Goal: Find specific page/section: Find specific page/section

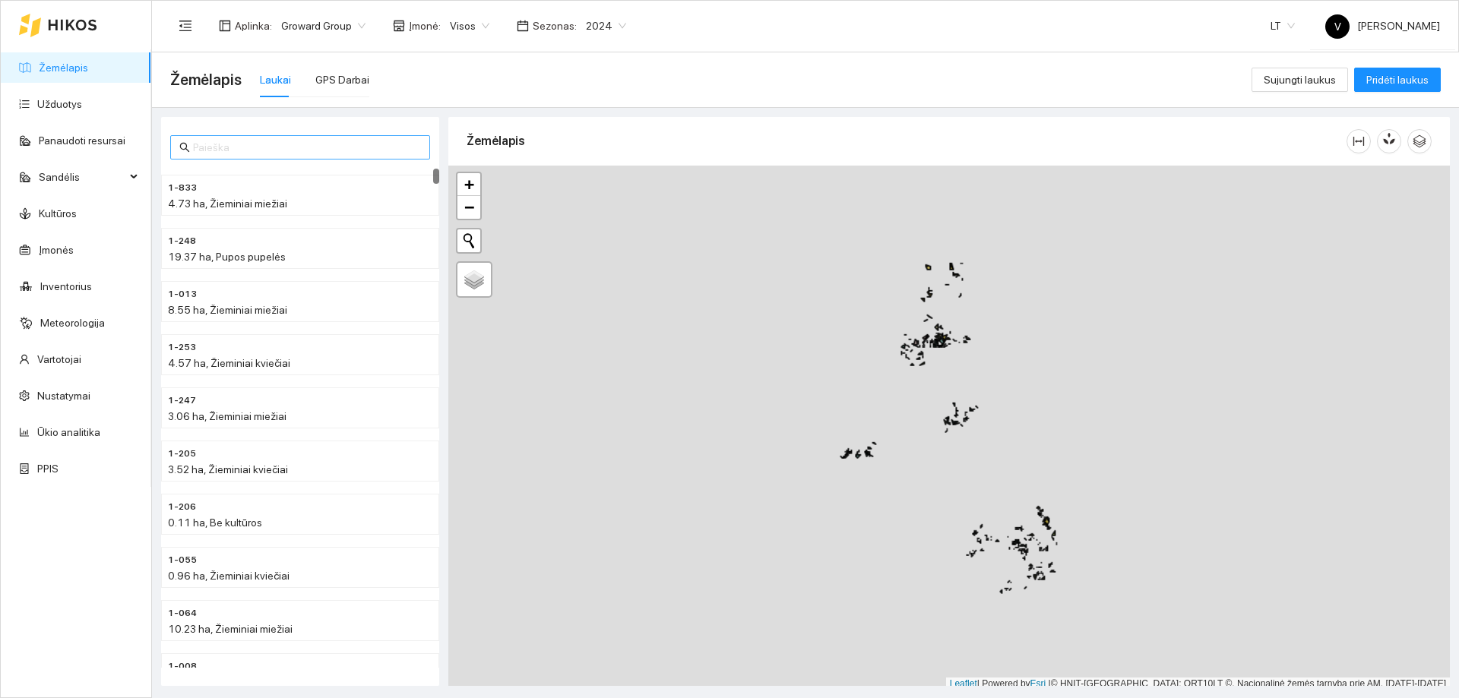
click at [345, 148] on input "text" at bounding box center [307, 147] width 228 height 17
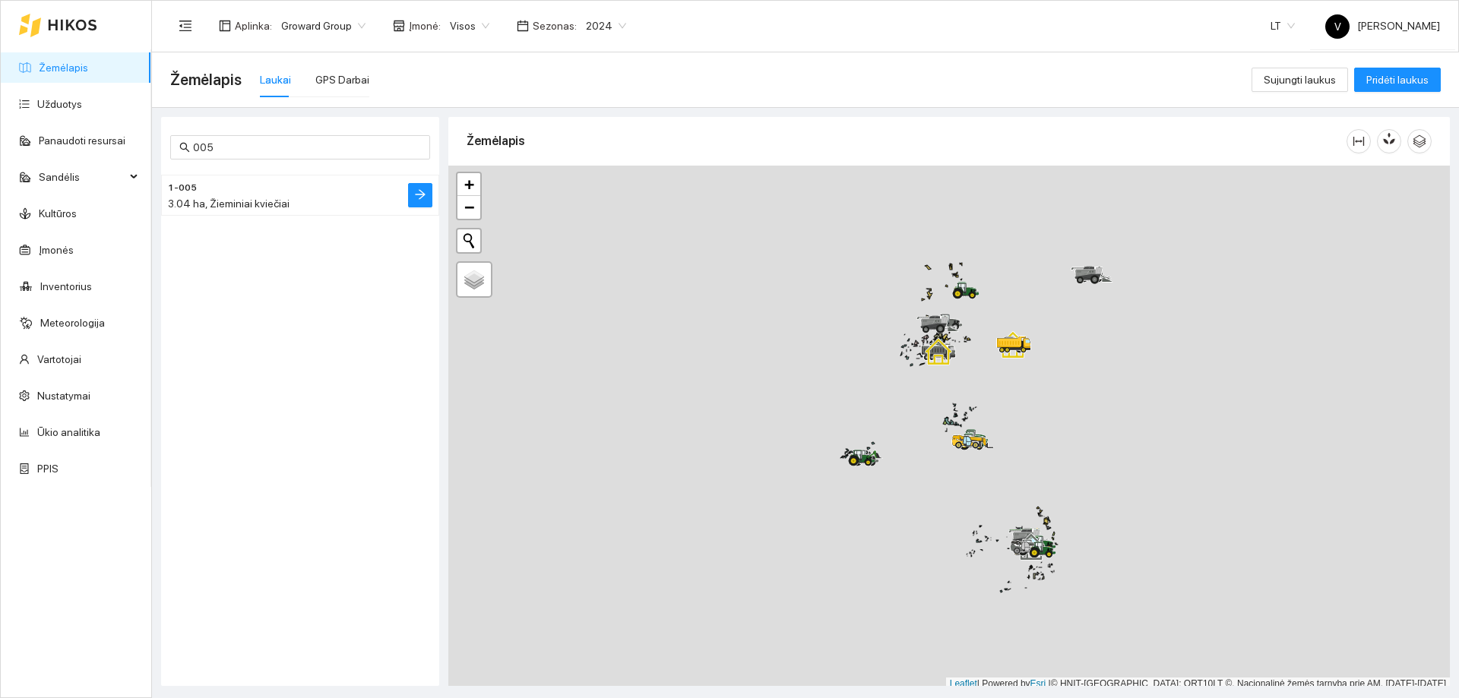
click at [302, 194] on h4 "1-005" at bounding box center [270, 187] width 204 height 17
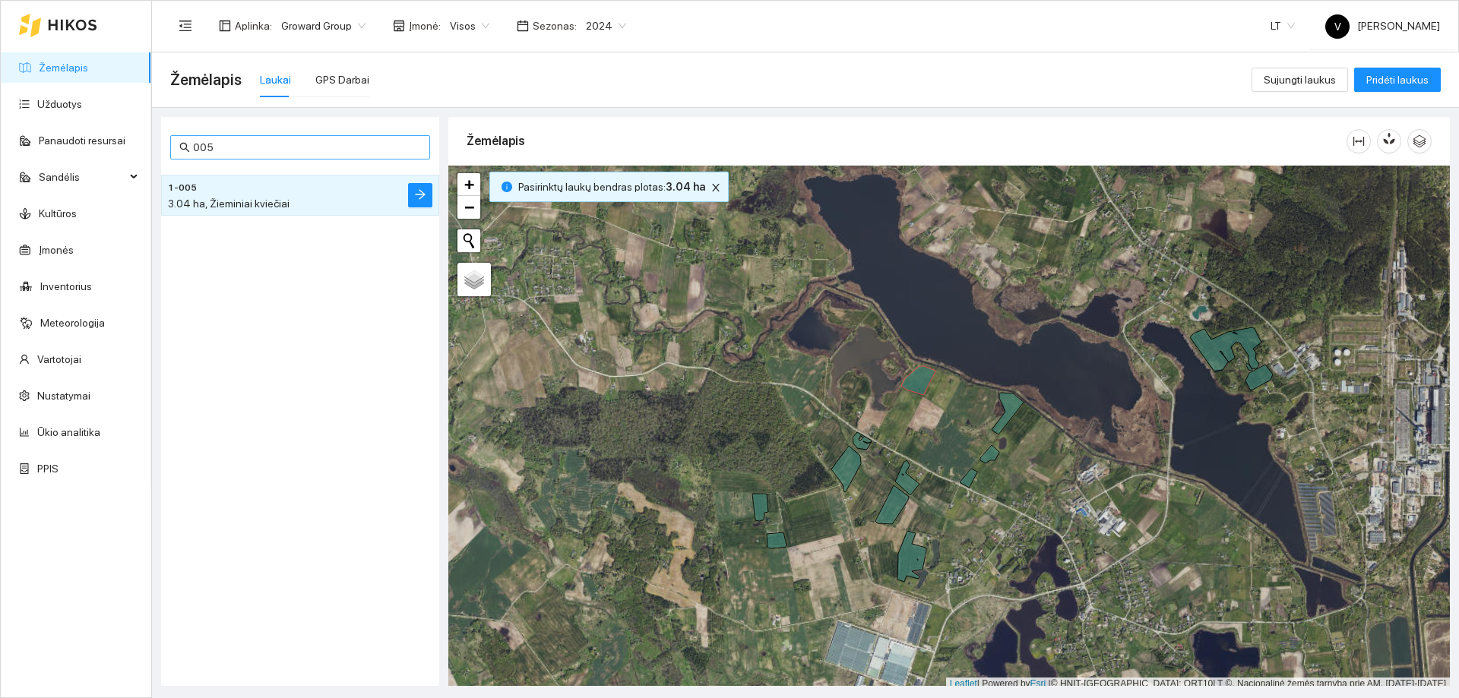
click at [266, 153] on input "005" at bounding box center [307, 147] width 228 height 17
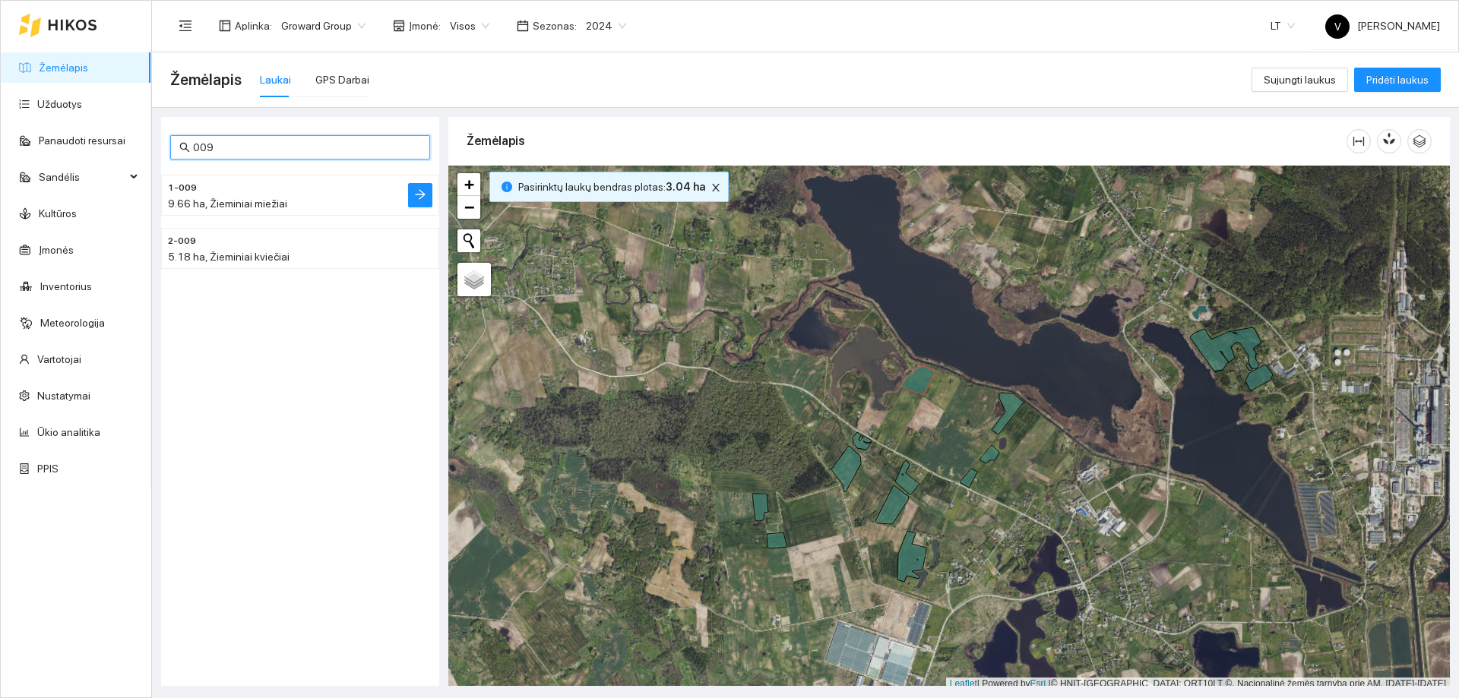
click at [251, 198] on span "9.66 ha, Žieminiai miežiai" at bounding box center [227, 204] width 119 height 12
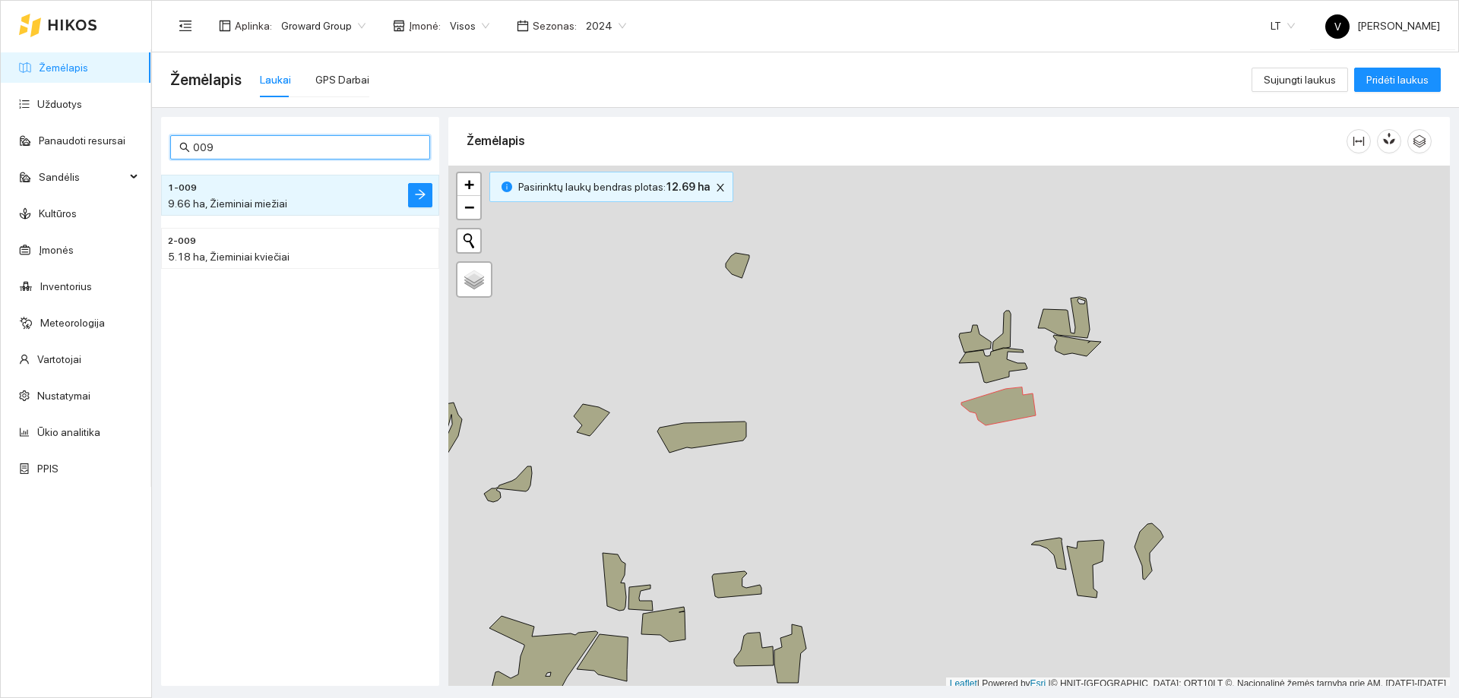
click at [244, 151] on input "009" at bounding box center [307, 147] width 228 height 17
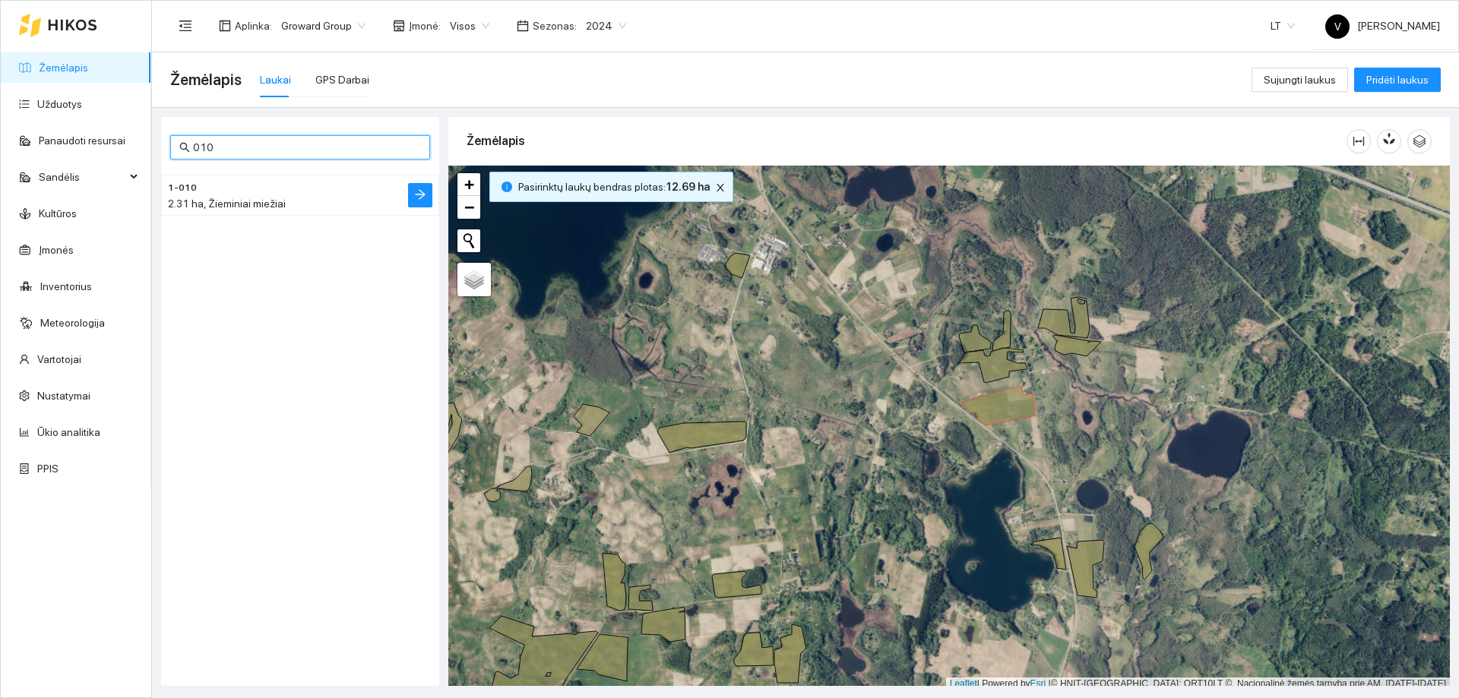
type input "010"
click at [240, 195] on div "1-010 2.31 ha, Žieminiai miežiai" at bounding box center [270, 195] width 204 height 33
